Goal: Task Accomplishment & Management: Use online tool/utility

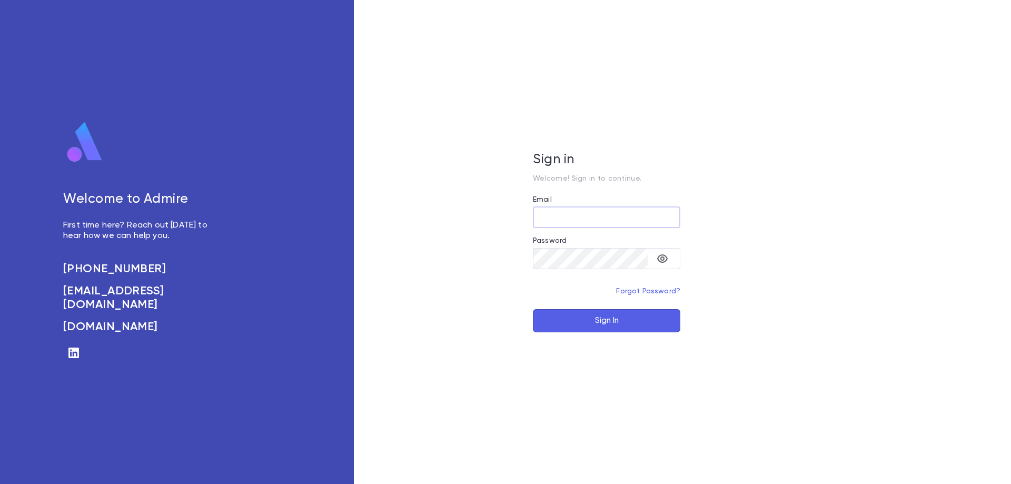
type input "**********"
click at [613, 317] on button "Sign In" at bounding box center [606, 320] width 147 height 23
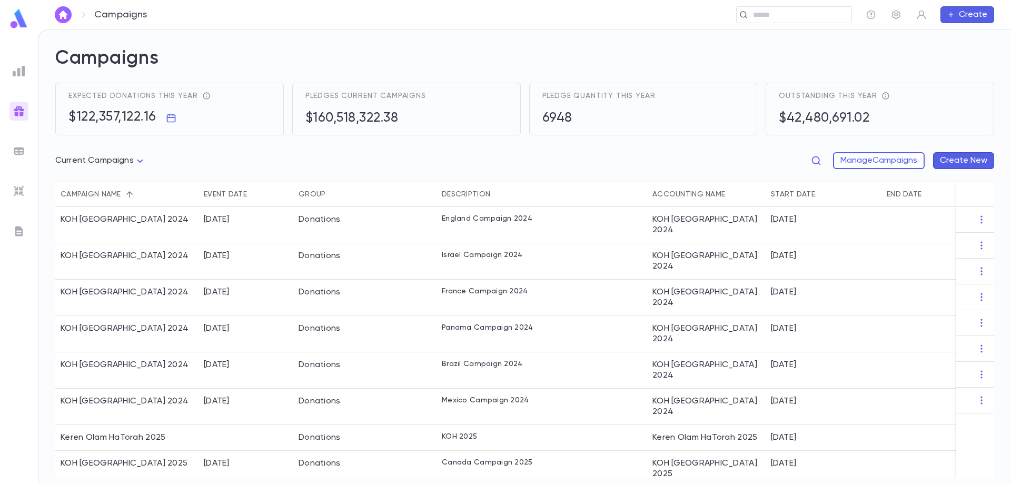
click at [20, 152] on img at bounding box center [19, 151] width 13 height 13
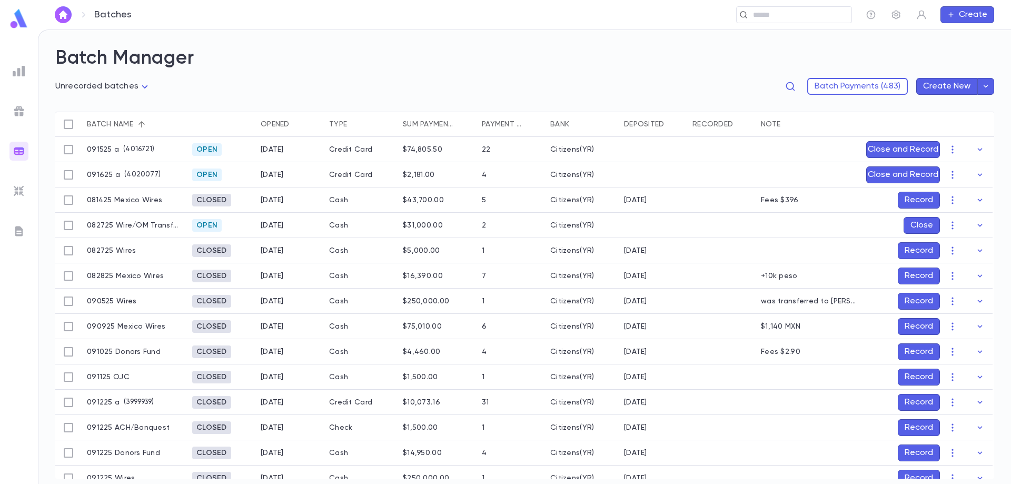
click at [911, 373] on button "Record" at bounding box center [918, 376] width 42 height 17
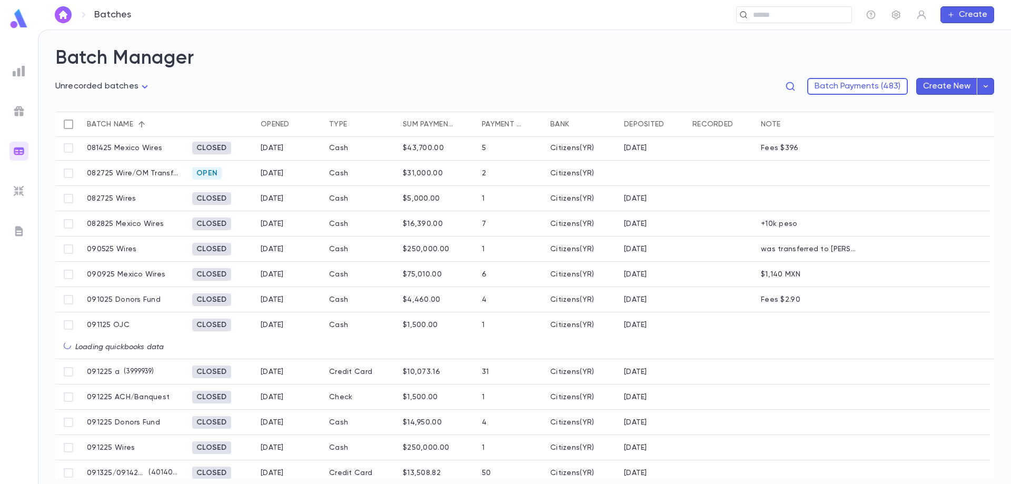
scroll to position [53, 0]
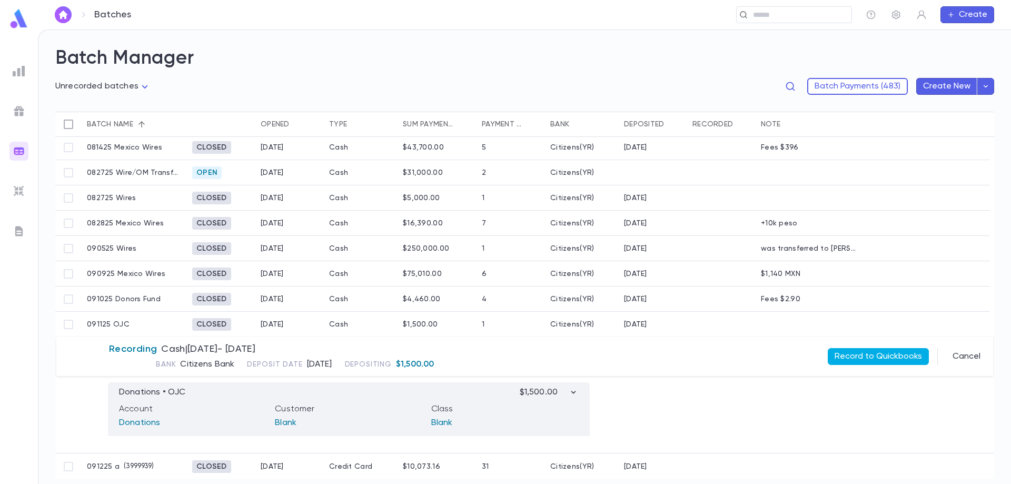
click at [858, 351] on button "Record to Quickbooks" at bounding box center [877, 356] width 101 height 17
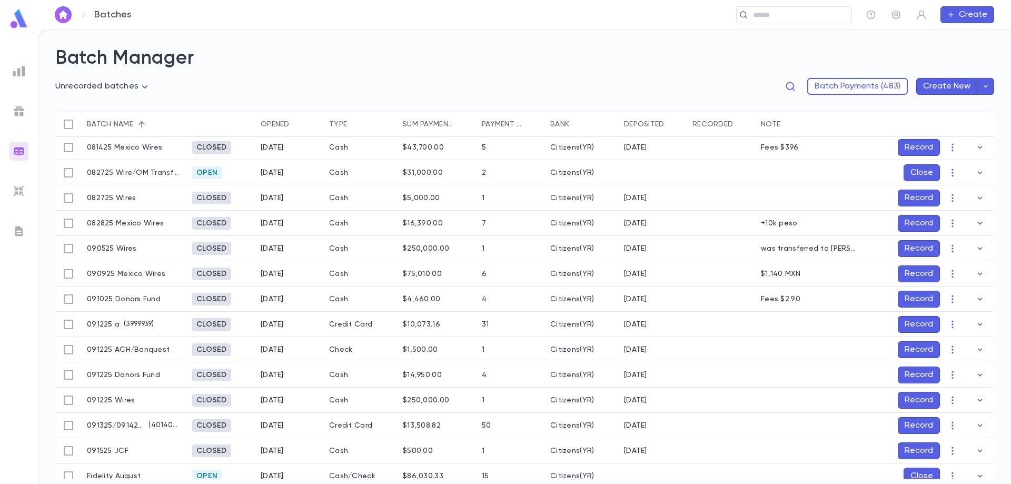
click at [917, 298] on button "Record" at bounding box center [918, 299] width 42 height 17
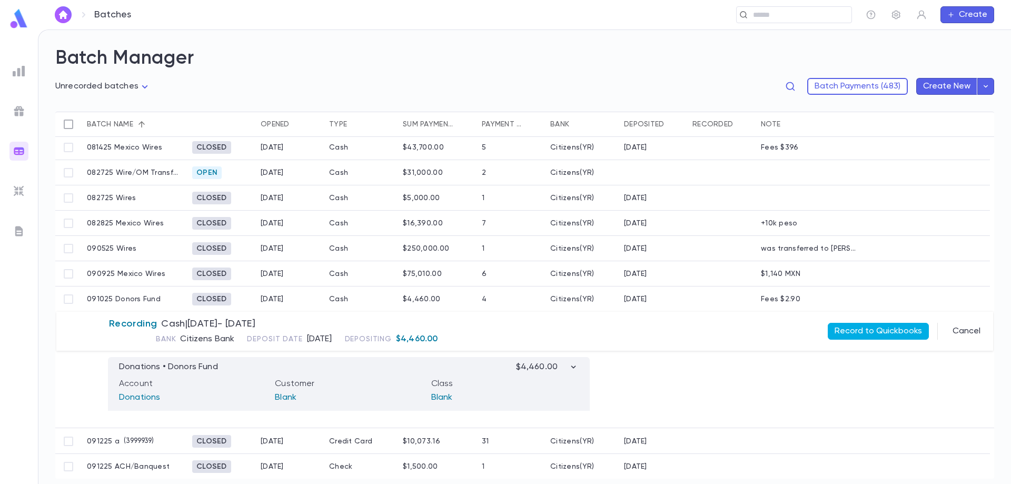
click at [874, 333] on button "Record to Quickbooks" at bounding box center [877, 331] width 101 height 17
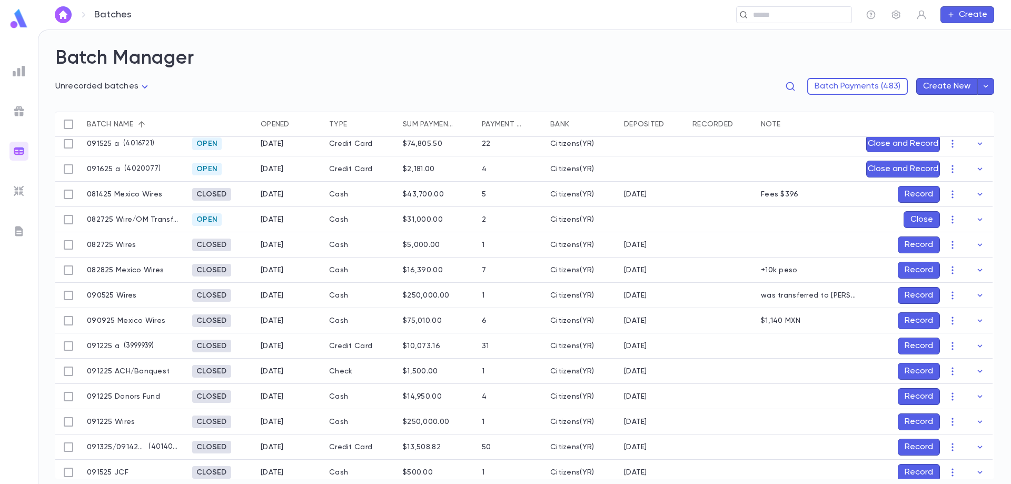
scroll to position [0, 0]
